Goal: Navigation & Orientation: Find specific page/section

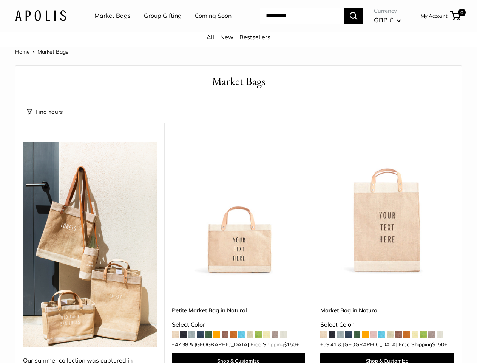
click at [238, 28] on nav "Market Bags Group Gifting Coming Soon" at bounding box center [169, 16] width 181 height 24
click at [161, 28] on ul "Market Bags Group Gifting Coming Soon" at bounding box center [169, 16] width 150 height 24
click at [293, 24] on input "Search..." at bounding box center [302, 16] width 84 height 17
